Goal: Task Accomplishment & Management: Manage account settings

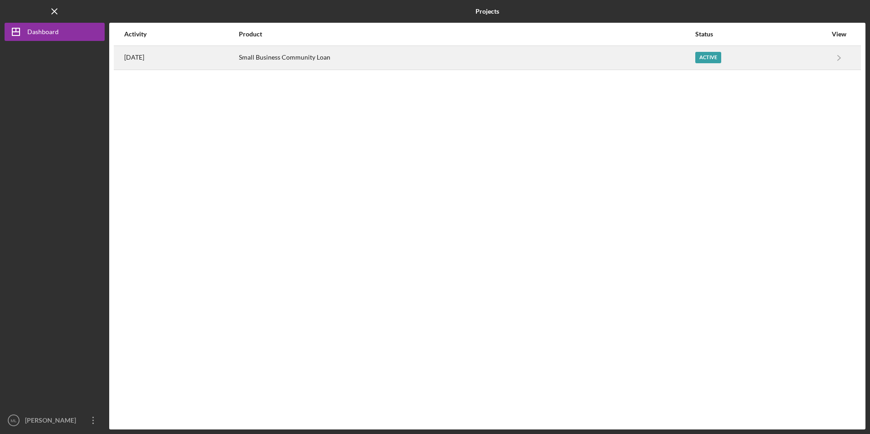
click at [290, 58] on div "Small Business Community Loan" at bounding box center [466, 57] width 455 height 23
click at [318, 53] on div "Small Business Community Loan" at bounding box center [466, 57] width 455 height 23
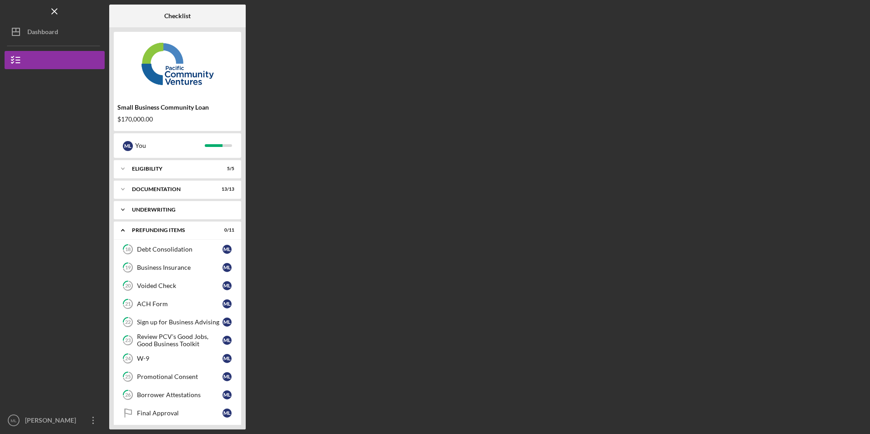
click at [157, 209] on div "Underwriting" at bounding box center [181, 209] width 98 height 5
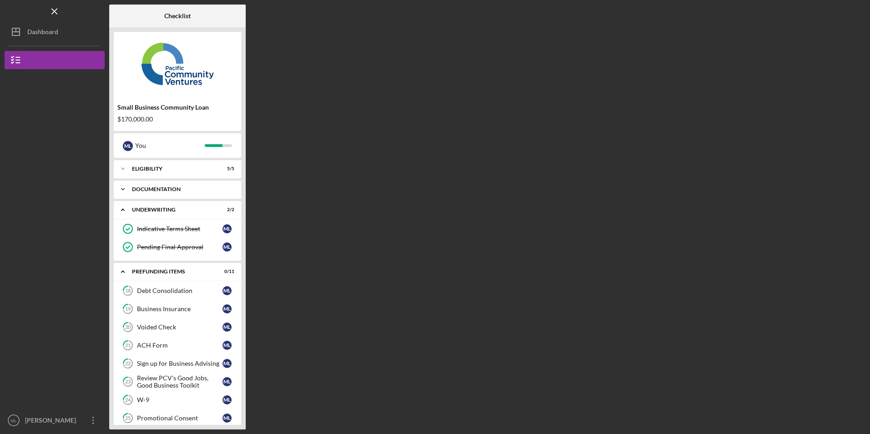
click at [166, 185] on div "Icon/Expander Documentation 13 / 13" at bounding box center [177, 189] width 127 height 18
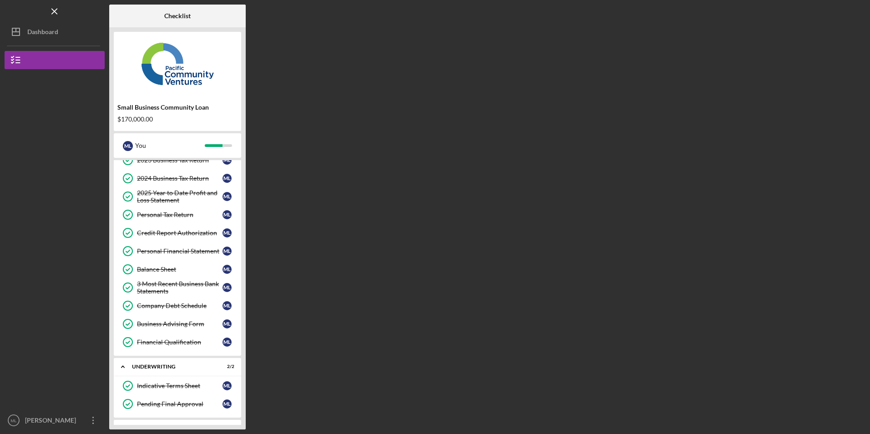
scroll to position [80, 0]
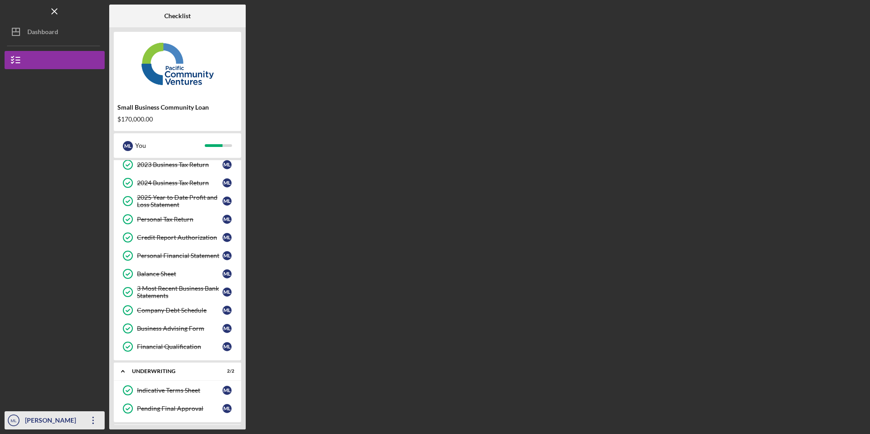
click at [97, 418] on icon "Icon/Overflow" at bounding box center [93, 420] width 23 height 23
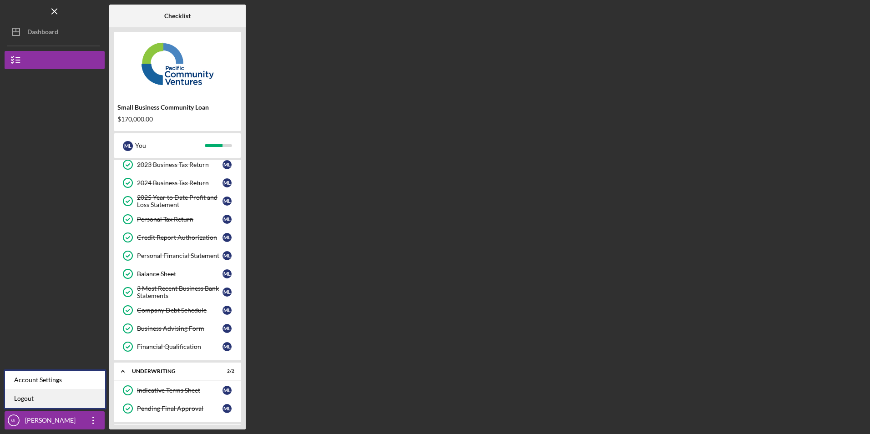
click at [76, 396] on link "Logout" at bounding box center [55, 398] width 100 height 19
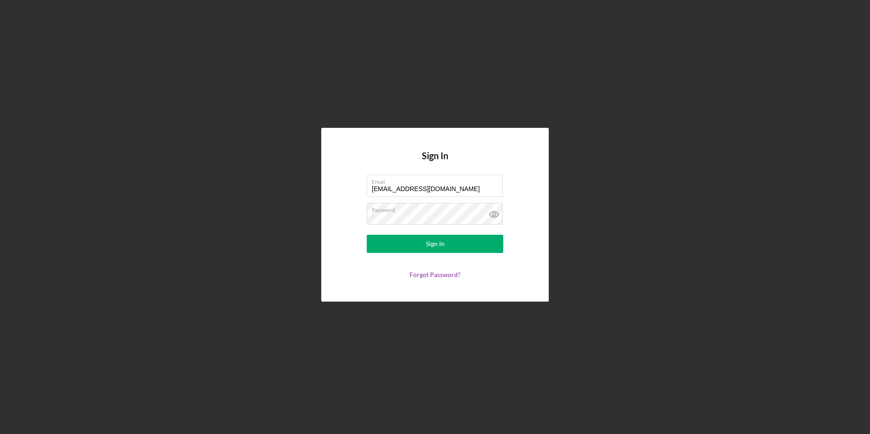
drag, startPoint x: 467, startPoint y: 187, endPoint x: 301, endPoint y: 177, distance: 166.3
click at [301, 177] on div "Sign In Email [EMAIL_ADDRESS][DOMAIN_NAME] Password Sign In Forgot Password?" at bounding box center [435, 214] width 861 height 429
type input "[EMAIL_ADDRESS][DOMAIN_NAME]"
click at [395, 245] on button "Sign In" at bounding box center [435, 244] width 136 height 18
